Goal: Information Seeking & Learning: Find specific fact

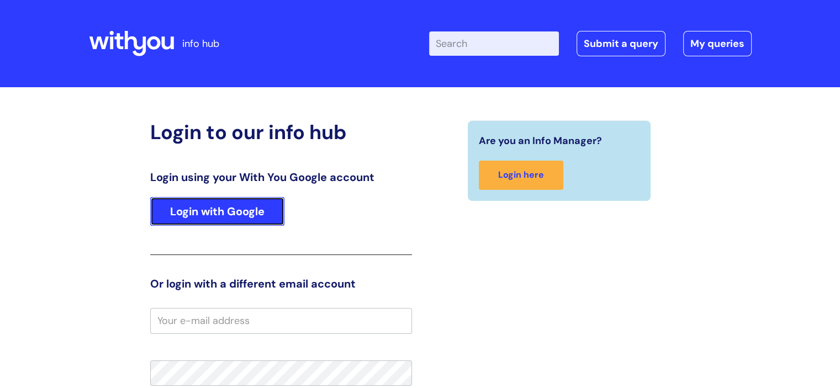
click at [241, 212] on link "Login with Google" at bounding box center [217, 211] width 134 height 29
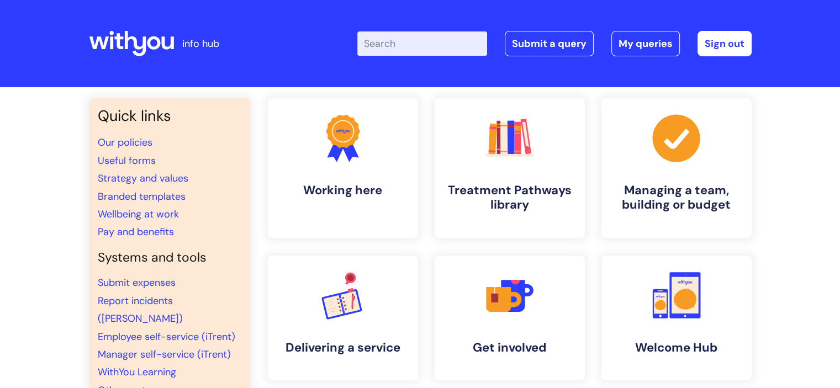
click at [388, 46] on input "Enter your search term here..." at bounding box center [423, 43] width 130 height 24
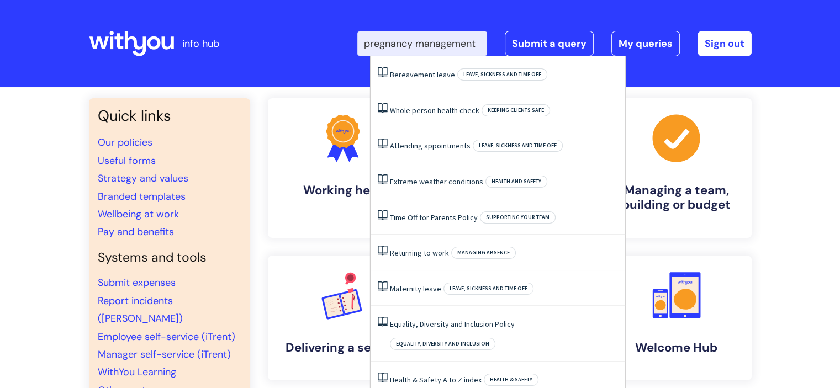
scroll to position [0, 7]
type input "pregnancy management"
click button "Search" at bounding box center [0, 0] width 0 height 0
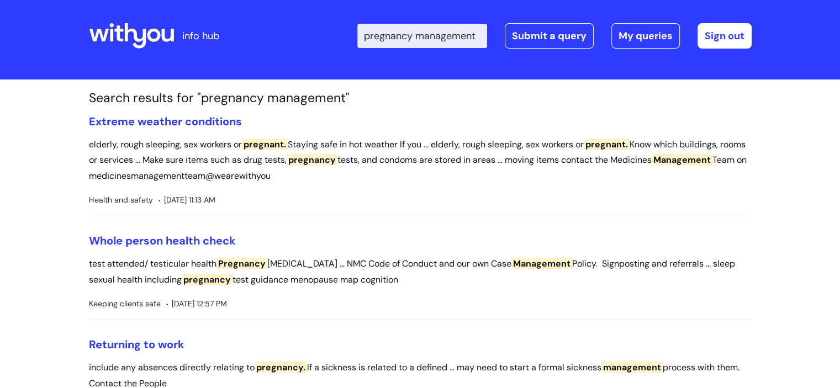
scroll to position [7, 0]
click at [464, 40] on input "pregnancy management" at bounding box center [423, 36] width 130 height 24
click at [427, 34] on input "pregnancy management" at bounding box center [423, 36] width 130 height 24
type input "maternity management"
click button "Search" at bounding box center [0, 0] width 0 height 0
